Goal: Task Accomplishment & Management: Use online tool/utility

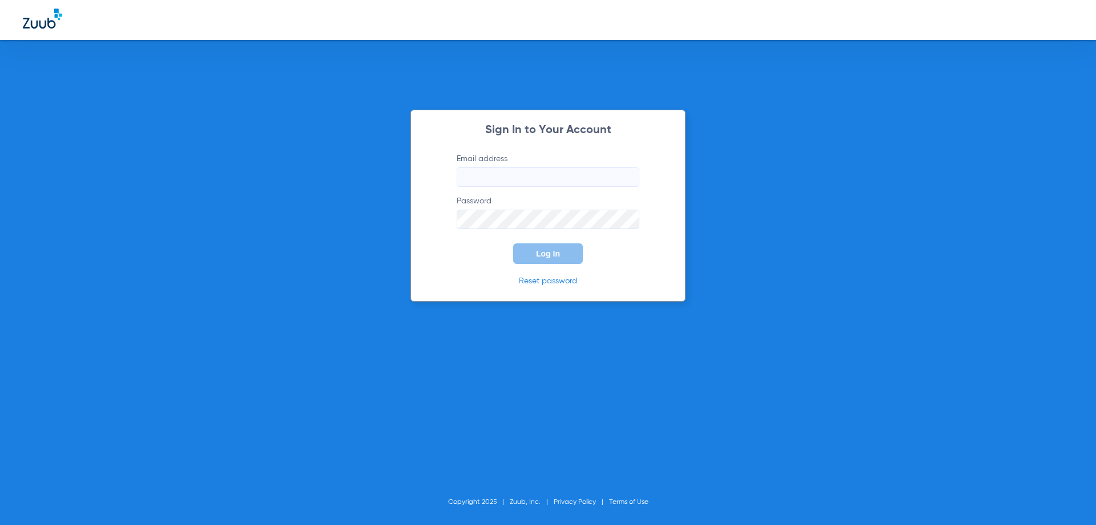
type input "[EMAIL_ADDRESS][DOMAIN_NAME]"
click at [543, 254] on span "Log In" at bounding box center [548, 253] width 24 height 9
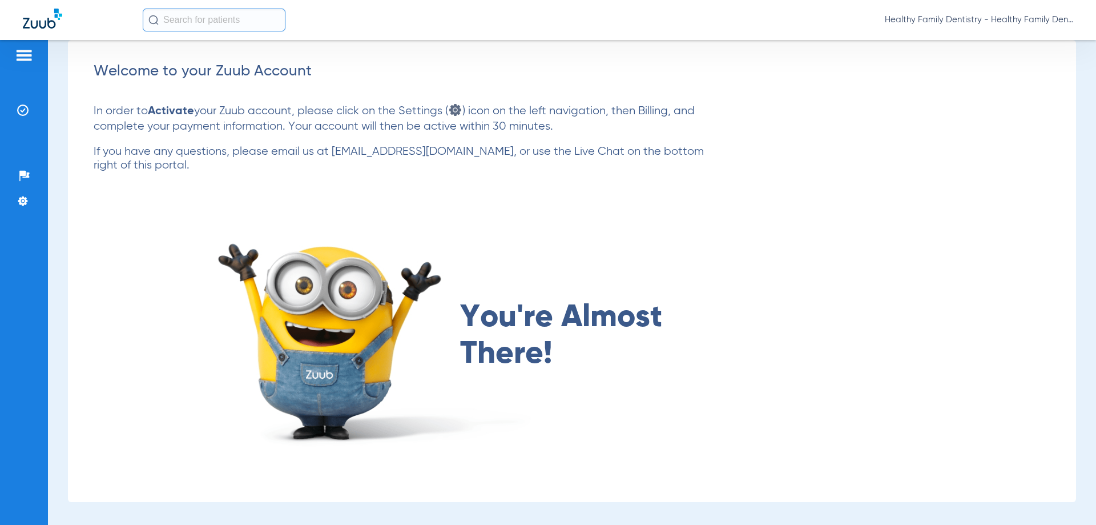
click at [18, 51] on img at bounding box center [24, 56] width 18 height 14
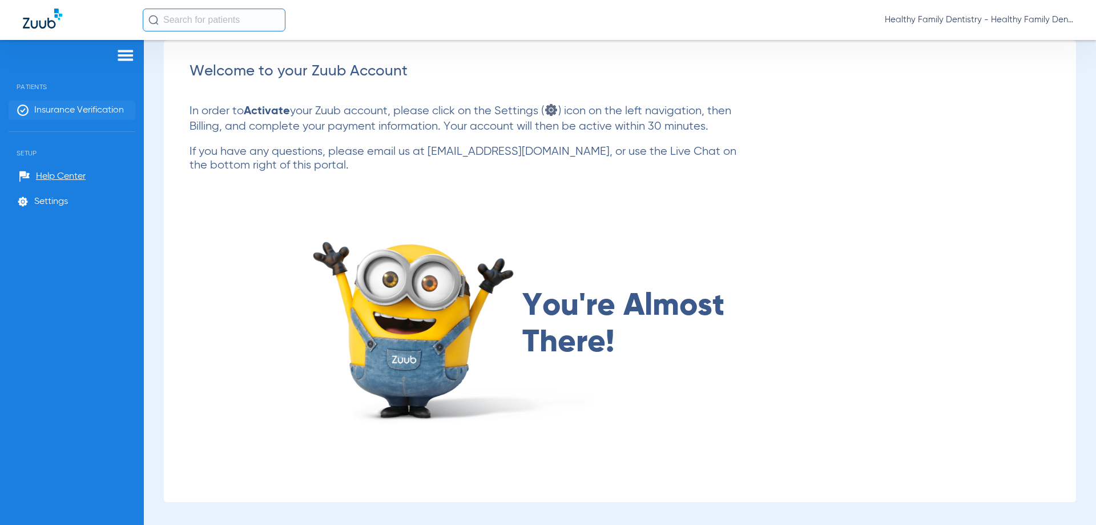
click at [105, 106] on span "Insurance Verification" at bounding box center [79, 110] width 90 height 11
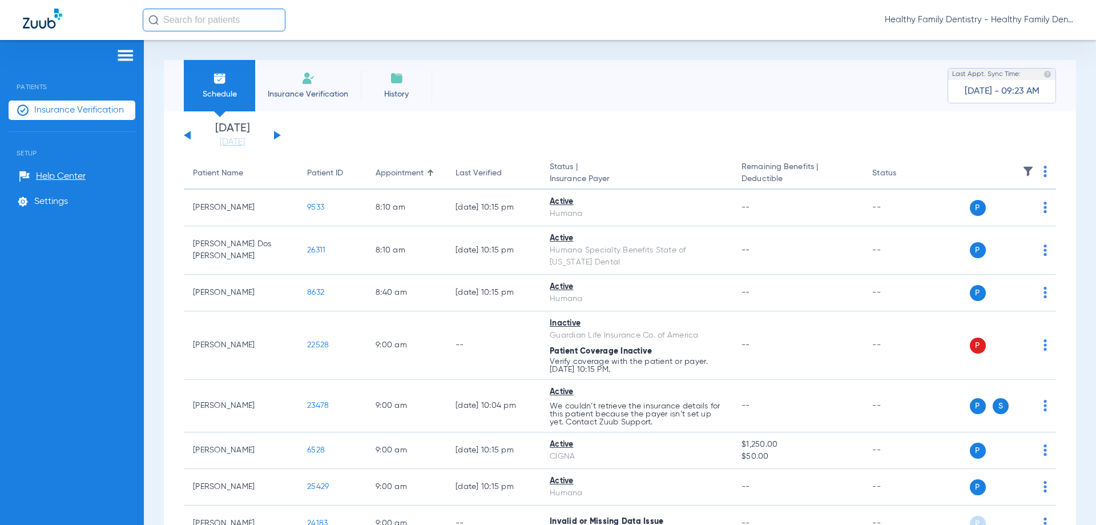
click at [280, 135] on button at bounding box center [277, 135] width 7 height 9
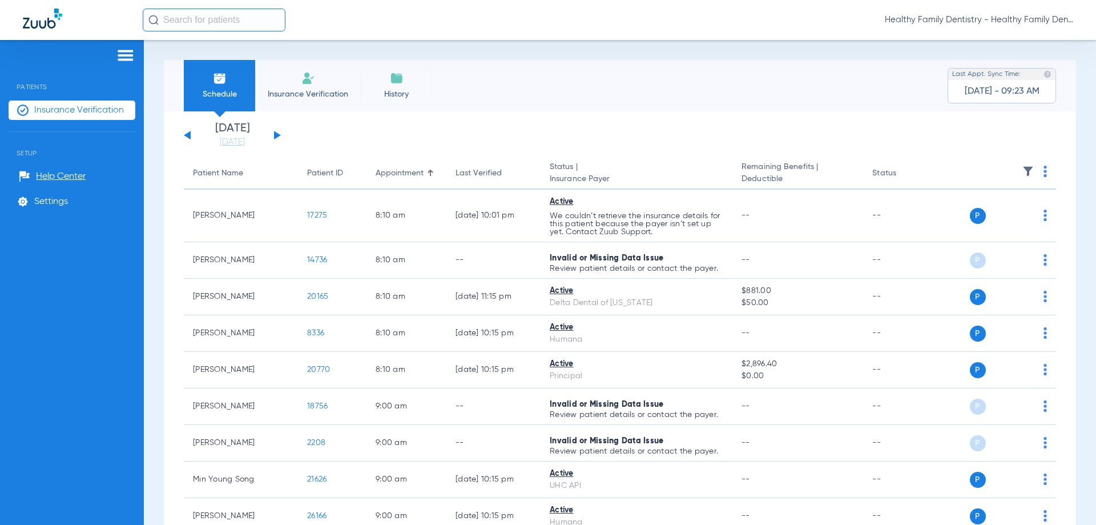
click at [280, 135] on button at bounding box center [277, 135] width 7 height 9
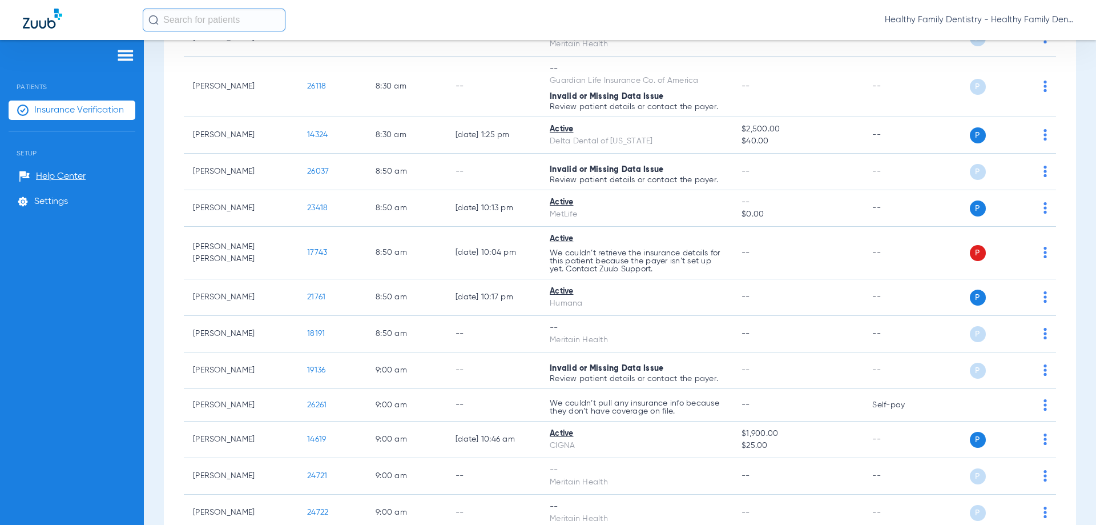
scroll to position [523, 0]
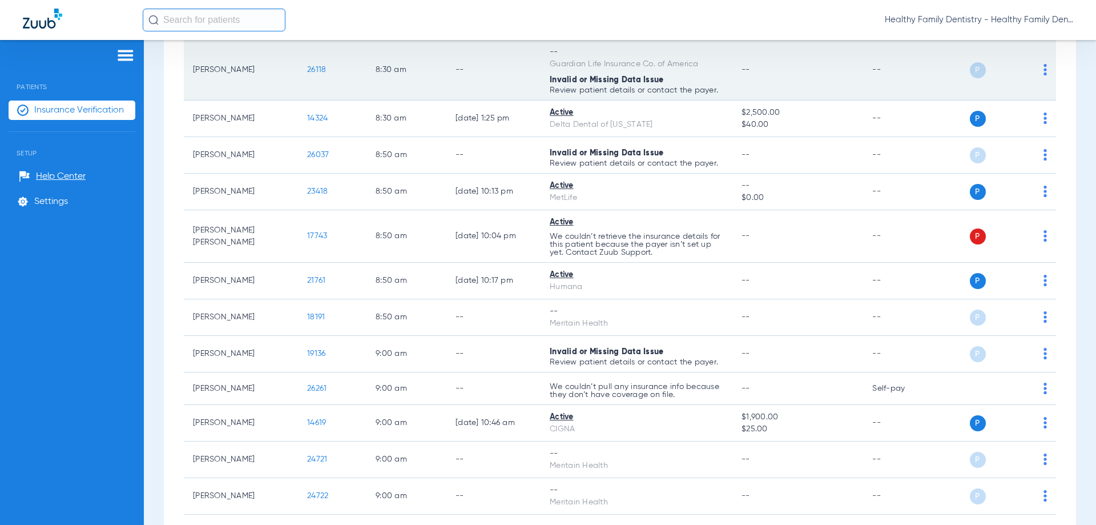
click at [318, 72] on span "26118" at bounding box center [316, 70] width 19 height 8
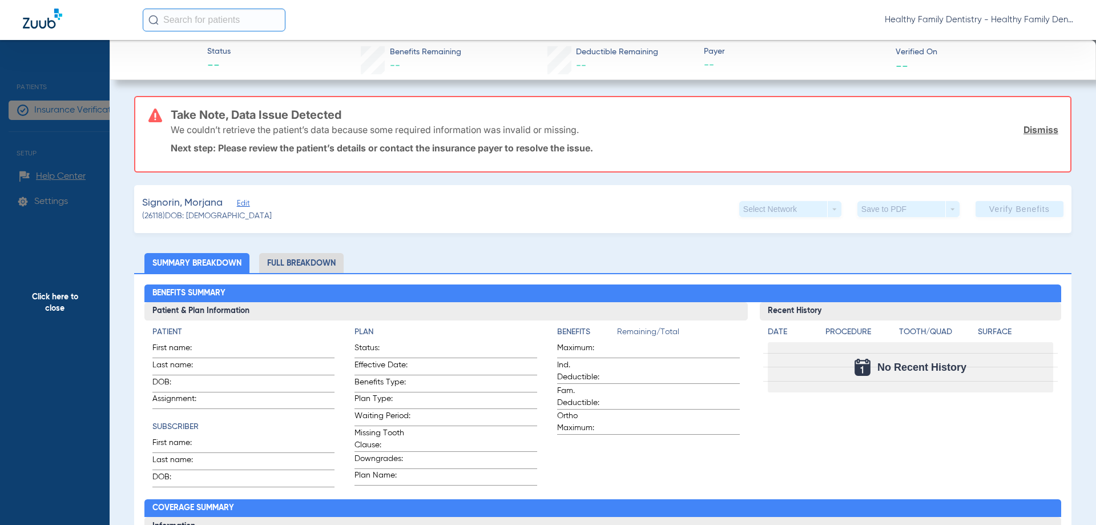
type input "Morjana"
type input "Signorin"
type input "[DATE]"
type input "00024725"
click at [243, 206] on span "Edit" at bounding box center [242, 204] width 10 height 11
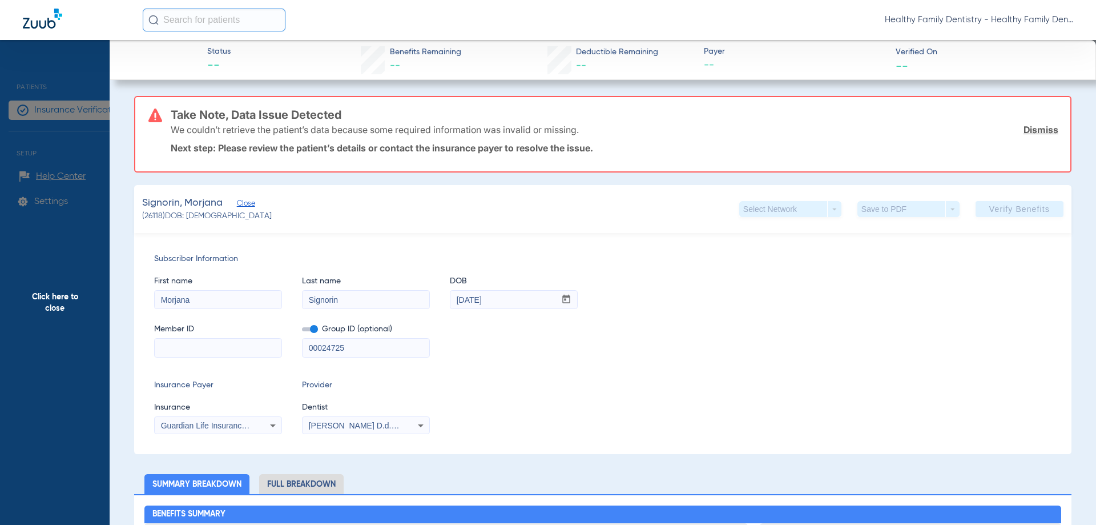
click at [68, 300] on span "Click here to close" at bounding box center [55, 302] width 110 height 525
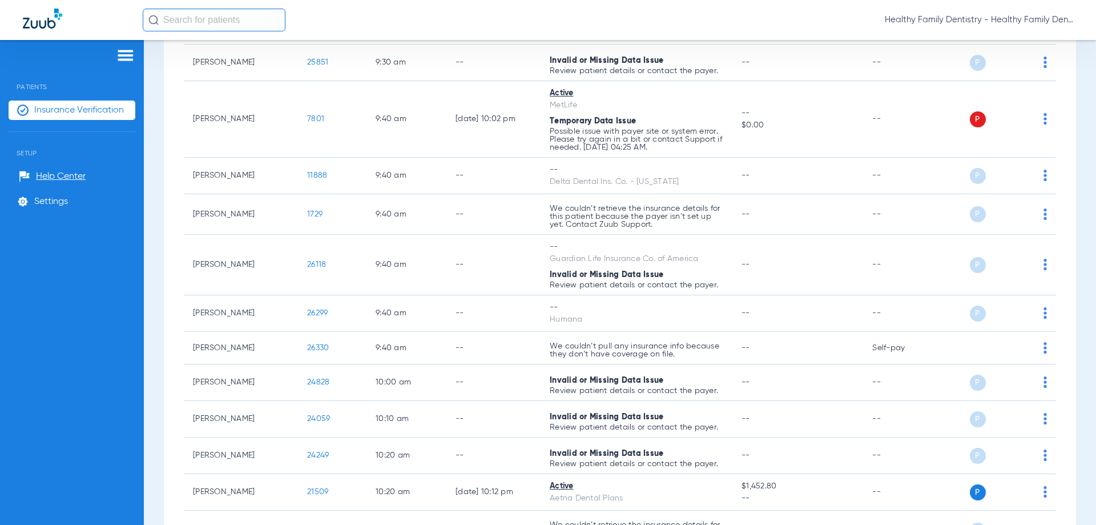
scroll to position [1030, 0]
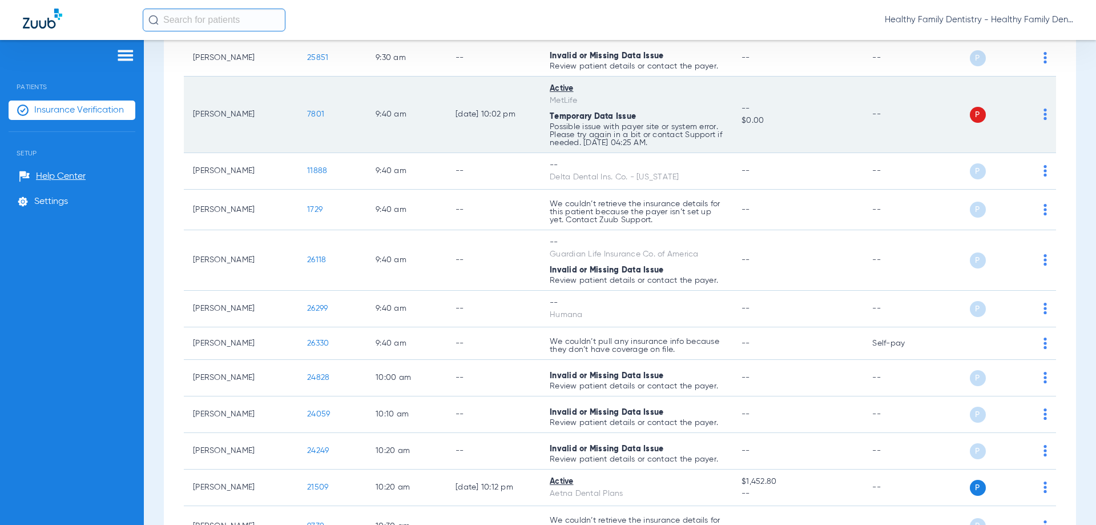
click at [316, 112] on span "7801" at bounding box center [315, 114] width 17 height 8
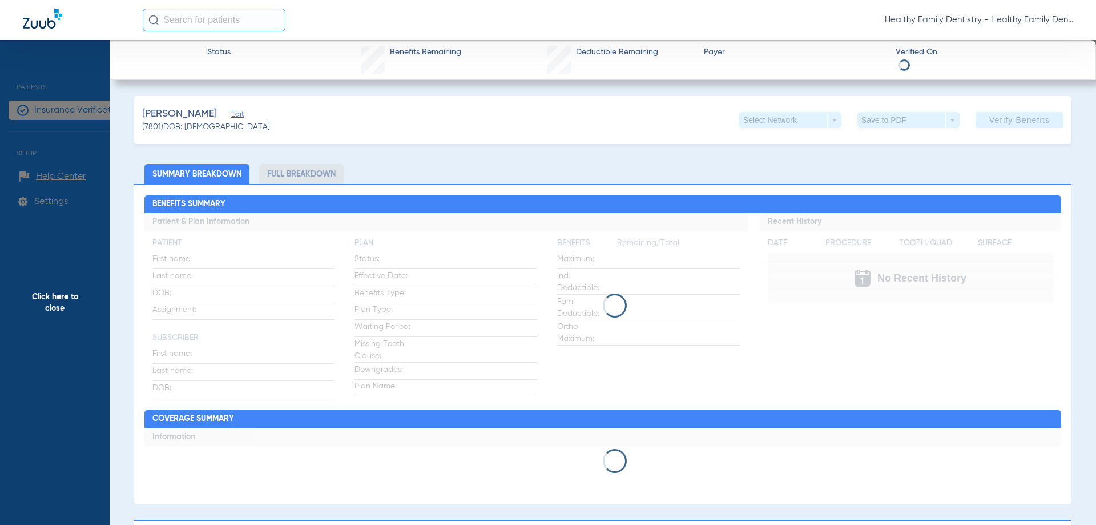
type input "[PERSON_NAME]"
type input "[DATE]"
type input "595972981"
type input "145820"
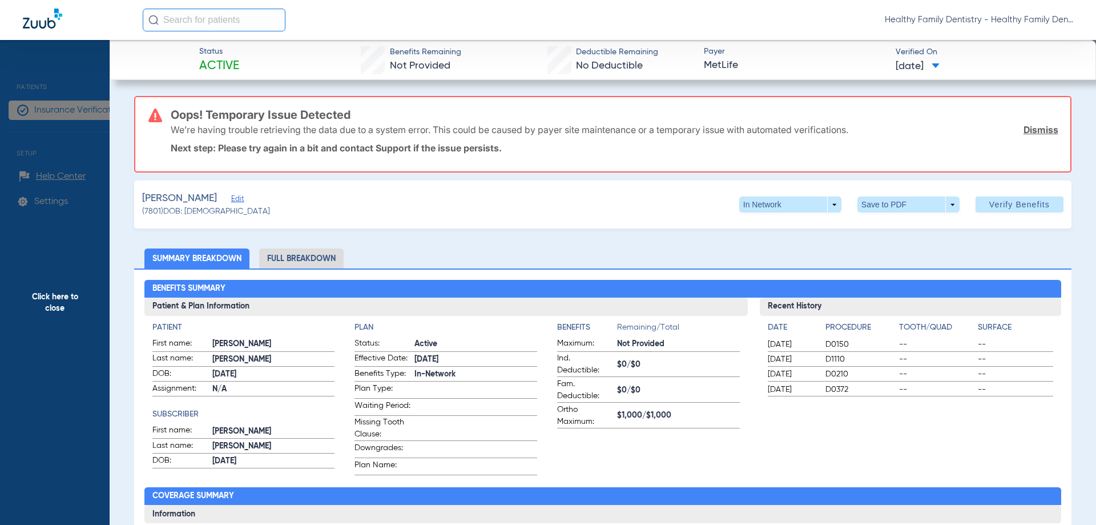
click at [236, 200] on span "Edit" at bounding box center [236, 200] width 10 height 11
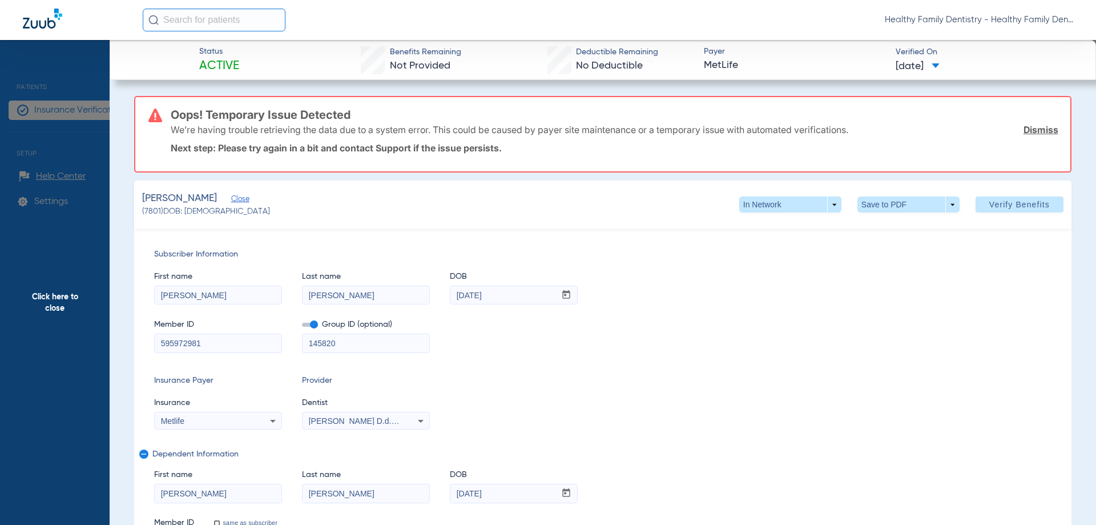
drag, startPoint x: 156, startPoint y: 344, endPoint x: 183, endPoint y: 349, distance: 26.7
click at [229, 347] on input "595972981" at bounding box center [218, 343] width 127 height 18
click at [45, 302] on span "Click here to close" at bounding box center [55, 302] width 110 height 525
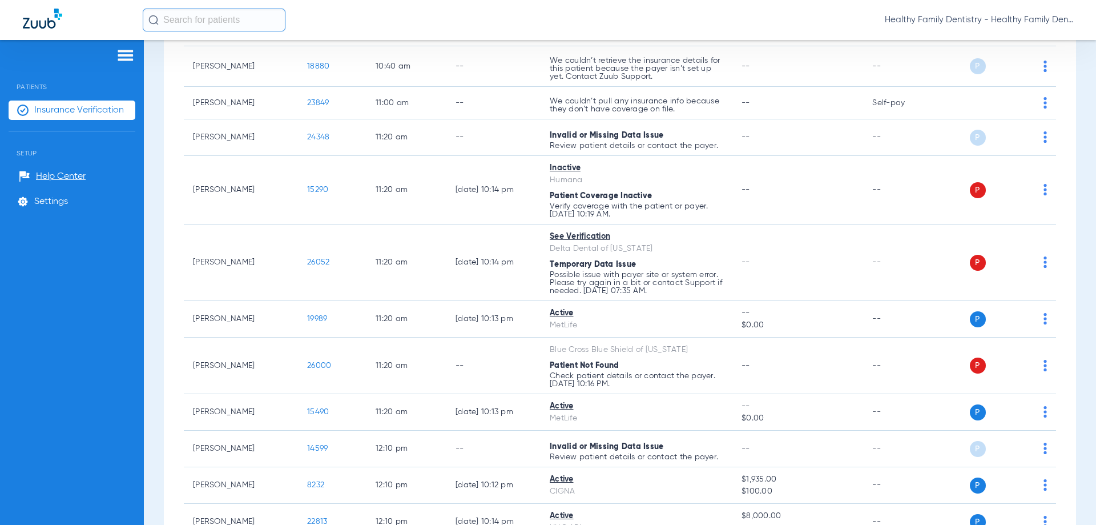
scroll to position [1608, 0]
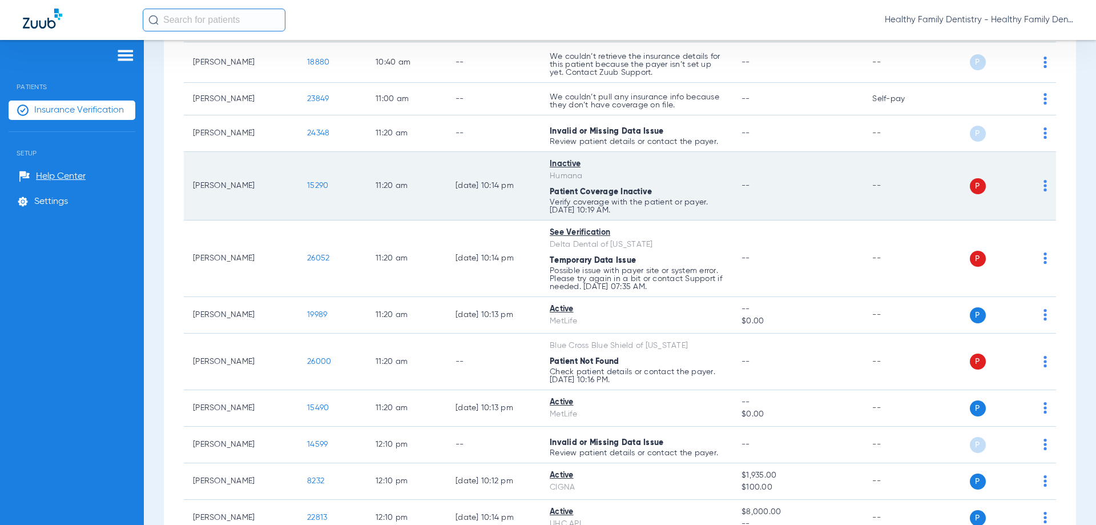
click at [318, 183] on span "15290" at bounding box center [317, 186] width 21 height 8
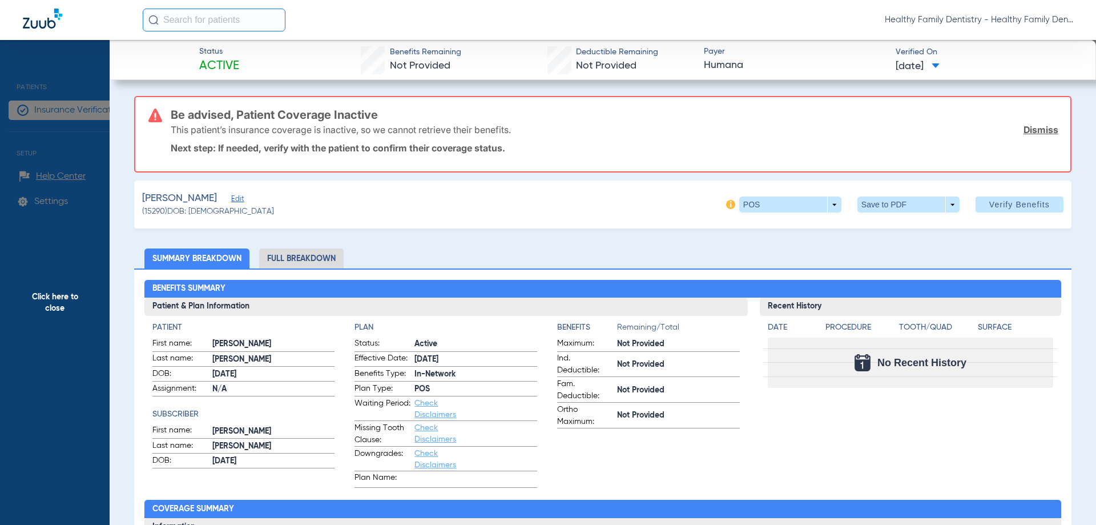
click at [231, 200] on span "Edit" at bounding box center [236, 200] width 10 height 11
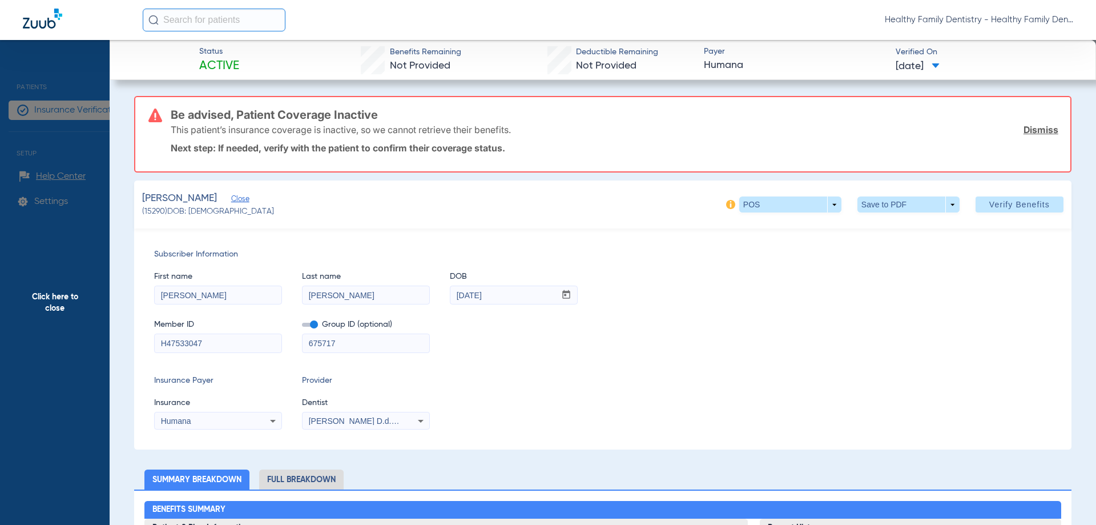
drag, startPoint x: 158, startPoint y: 343, endPoint x: 239, endPoint y: 341, distance: 81.7
click at [239, 341] on input "H47533047" at bounding box center [218, 343] width 127 height 18
click at [52, 302] on span "Click here to close" at bounding box center [55, 302] width 110 height 525
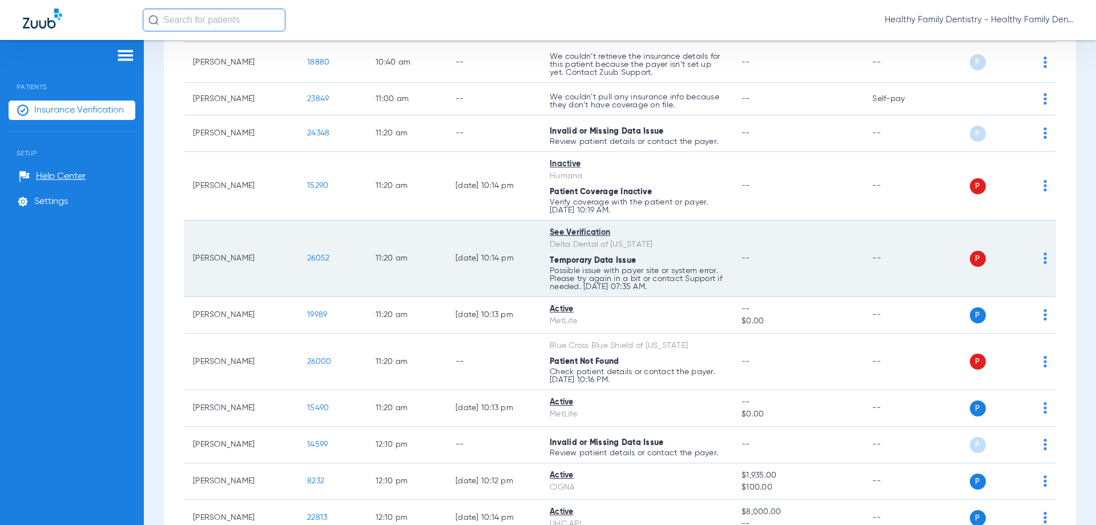
click at [321, 257] on span "26052" at bounding box center [318, 258] width 22 height 8
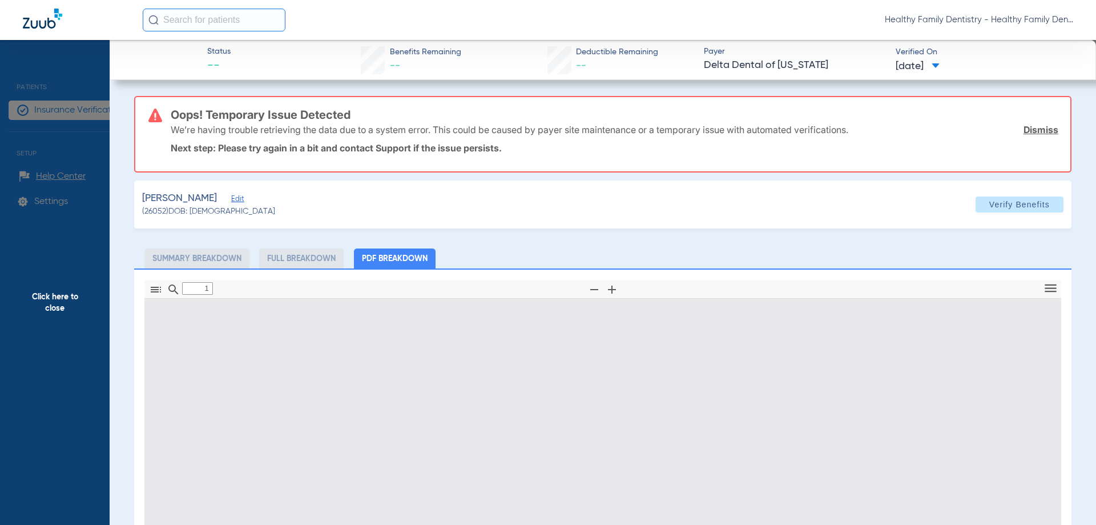
type input "0"
select select "page-width"
type input "1"
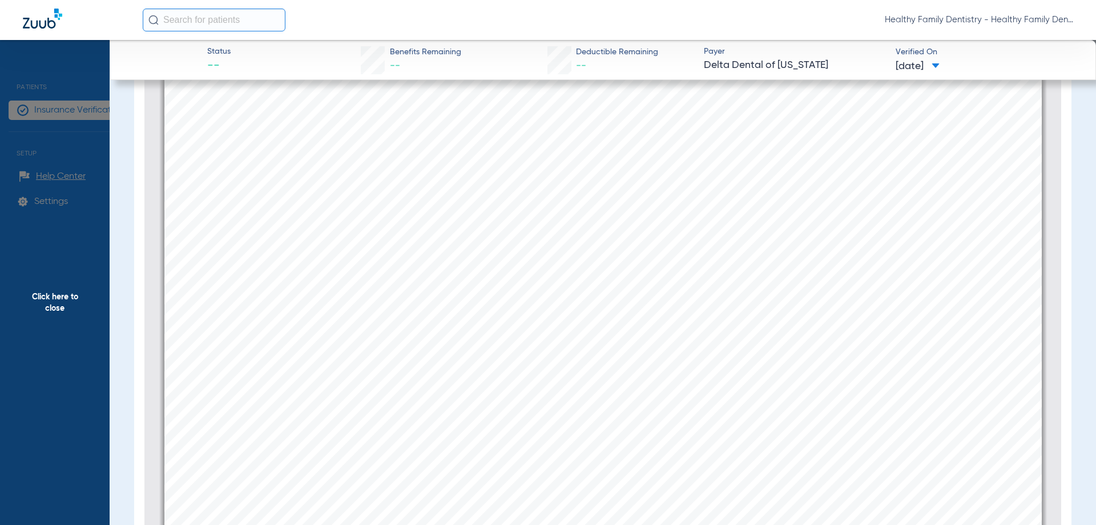
scroll to position [246, 0]
click at [59, 300] on span "Click here to close" at bounding box center [55, 302] width 110 height 525
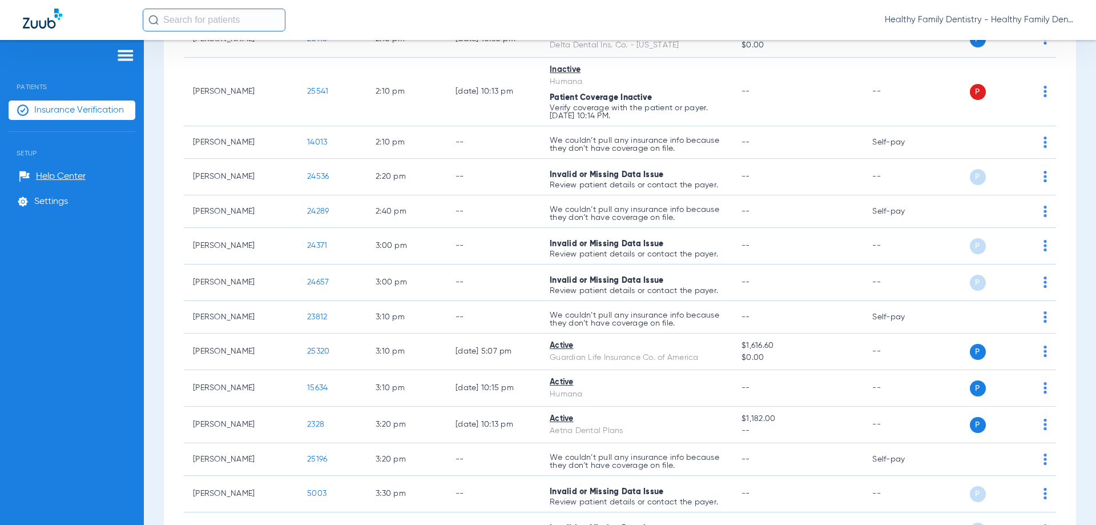
scroll to position [2529, 0]
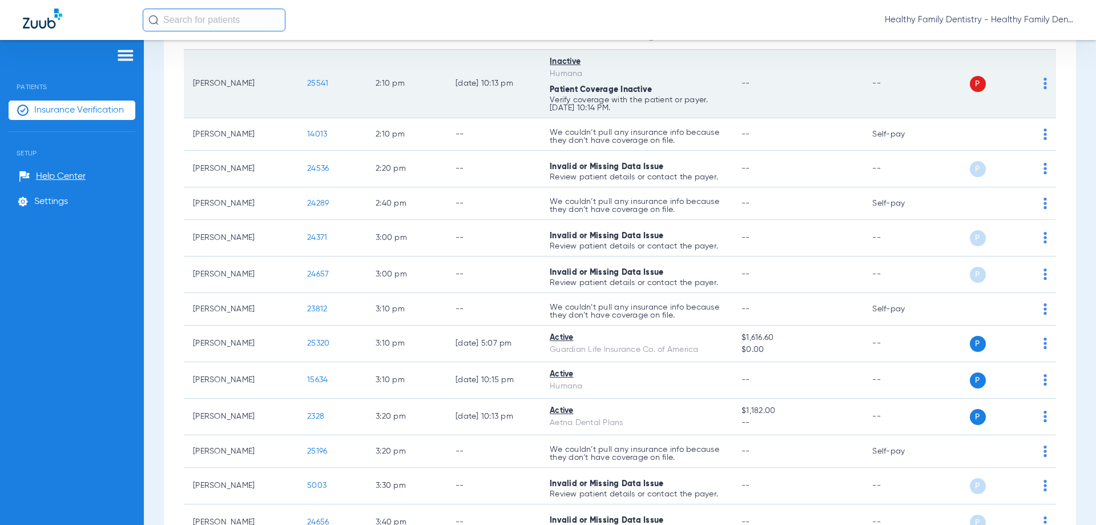
click at [222, 82] on td "[PERSON_NAME]" at bounding box center [241, 84] width 114 height 69
click at [319, 82] on span "25541" at bounding box center [317, 83] width 21 height 8
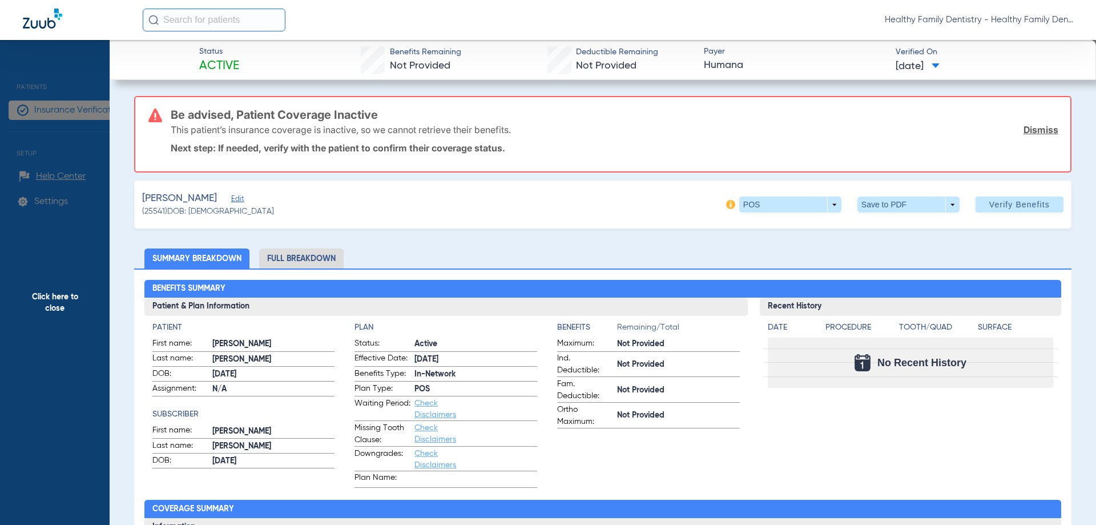
click at [231, 200] on span "Edit" at bounding box center [236, 200] width 10 height 11
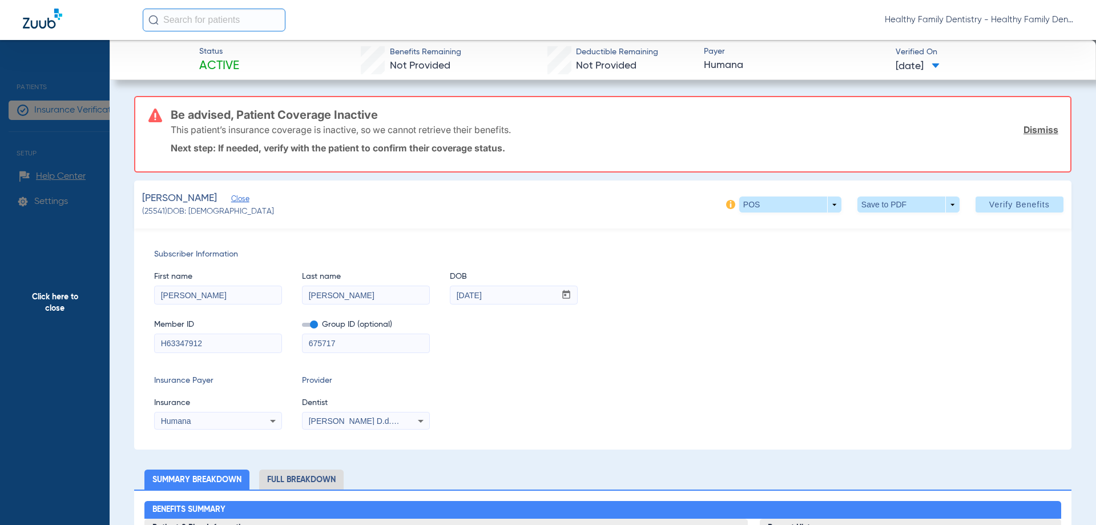
drag, startPoint x: 222, startPoint y: 343, endPoint x: 171, endPoint y: 347, distance: 51.0
click at [71, 300] on span "Click here to close" at bounding box center [55, 302] width 110 height 525
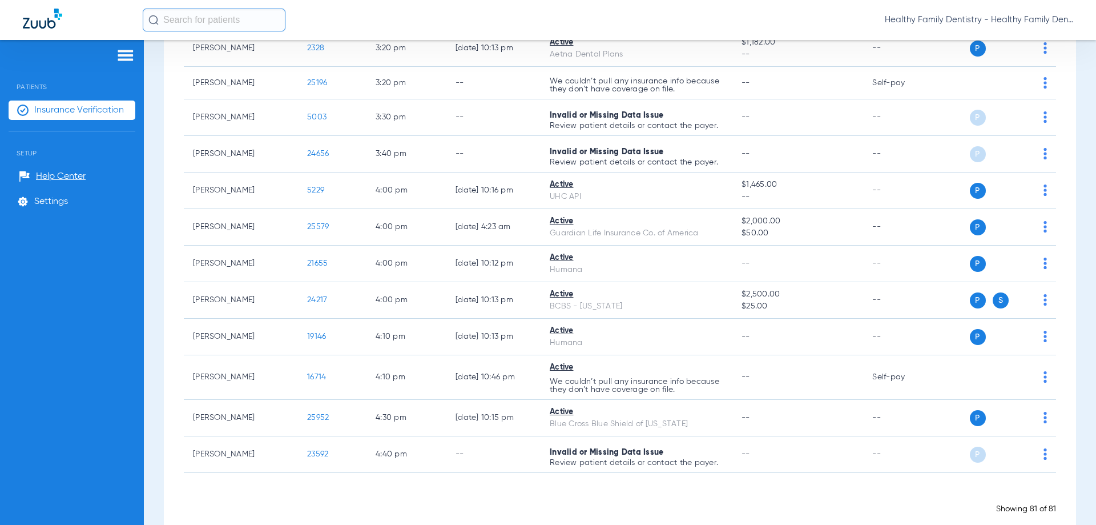
scroll to position [2918, 0]
